Goal: Transaction & Acquisition: Purchase product/service

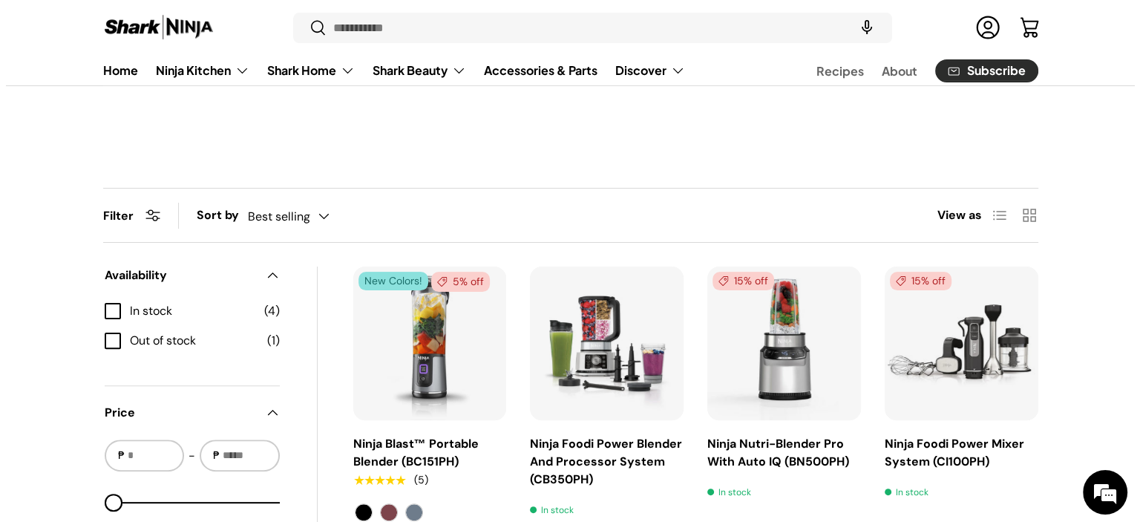
scroll to position [341, 0]
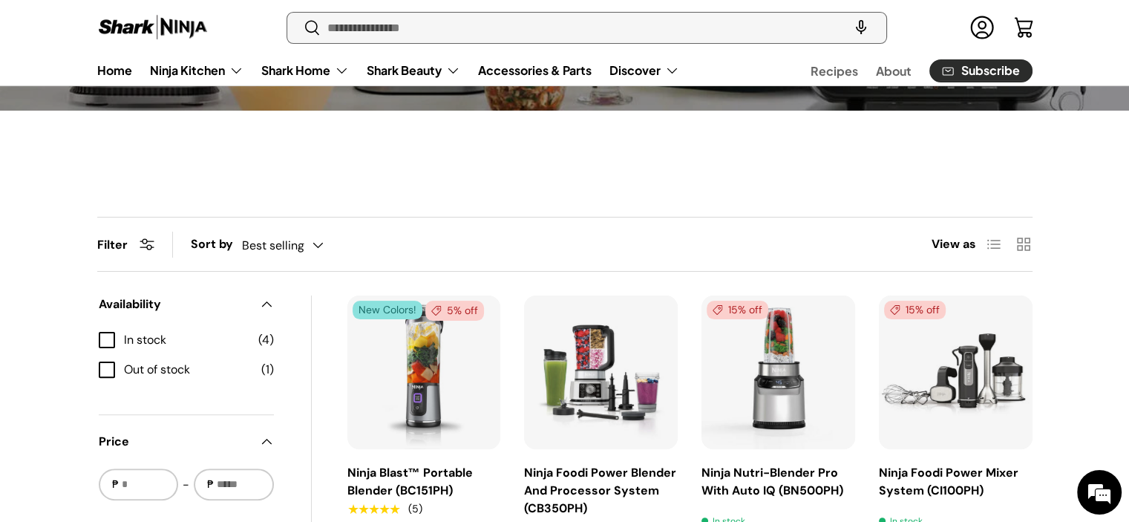
click at [523, 36] on input "Search" at bounding box center [586, 28] width 598 height 30
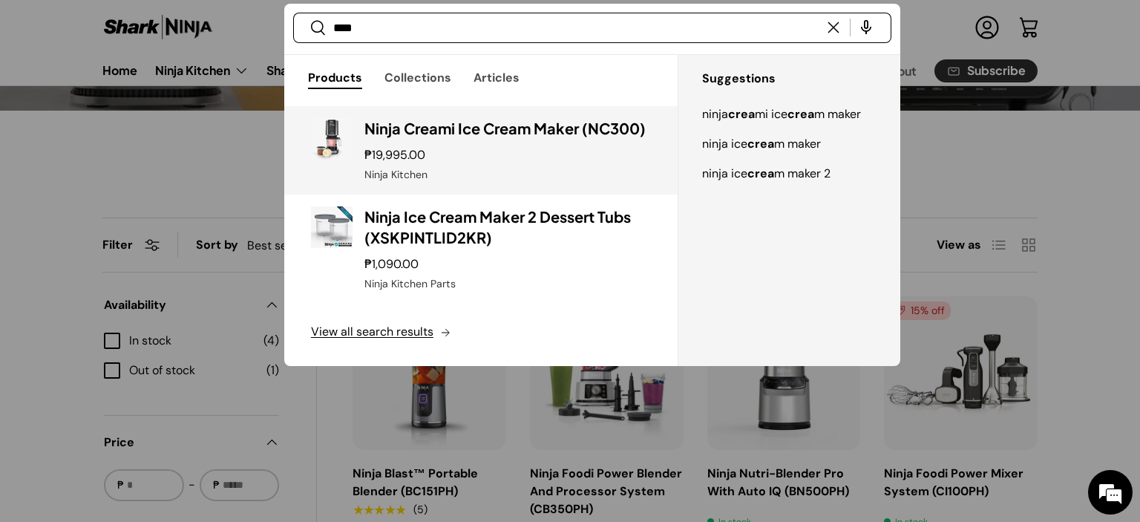
type input "****"
click at [490, 140] on div "Ninja Creami Ice Cream Maker (NC300) ₱19,995.00 Unit price / Unavailable Ninja …" at bounding box center [507, 150] width 286 height 65
